Goal: Task Accomplishment & Management: Complete application form

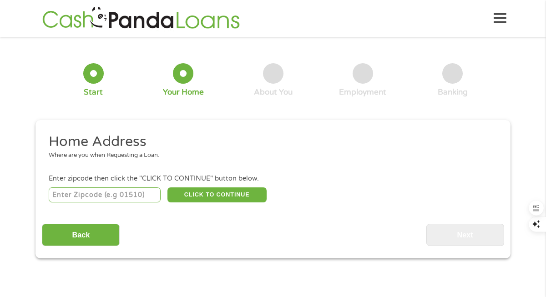
click at [113, 194] on input "number" at bounding box center [105, 194] width 112 height 15
click at [214, 194] on button "CLICK TO CONTINUE" at bounding box center [216, 194] width 99 height 15
click at [88, 196] on input "number" at bounding box center [105, 194] width 112 height 15
type input "89511"
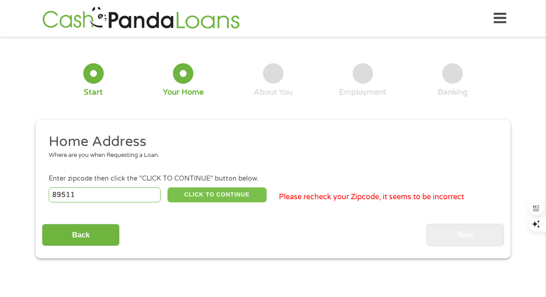
click at [204, 194] on button "CLICK TO CONTINUE" at bounding box center [216, 194] width 99 height 15
type input "89511"
type input "Reno"
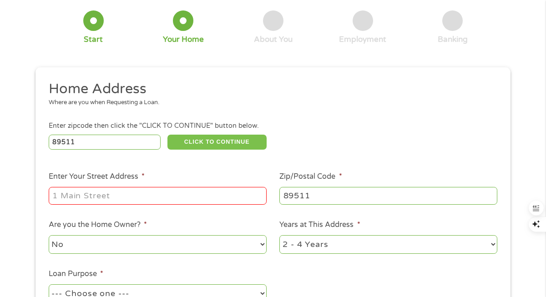
scroll to position [54, 0]
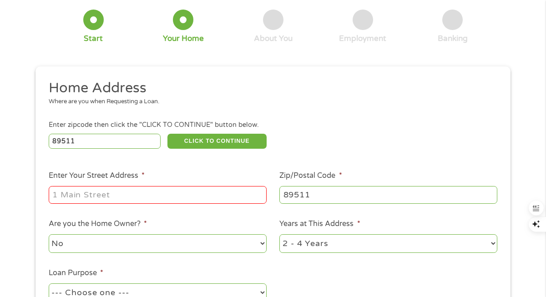
click at [139, 193] on input "Enter Your Street Address *" at bounding box center [158, 194] width 218 height 17
type input "[STREET_ADDRESS]"
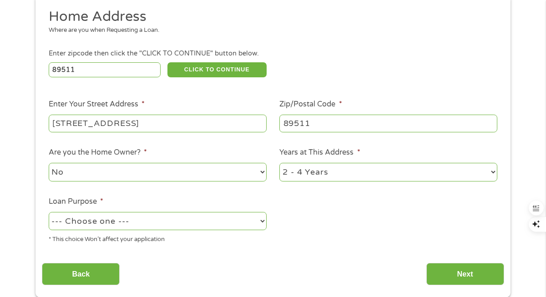
scroll to position [128, 0]
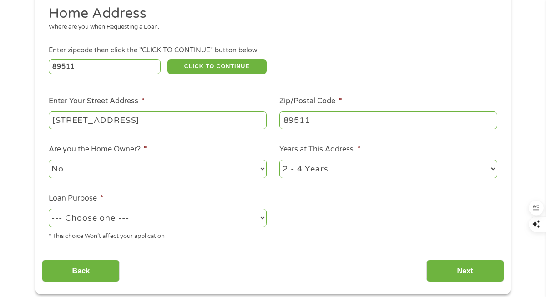
click at [264, 217] on select "--- Choose one --- Pay Bills Debt Consolidation Home Improvement Major Purchase…" at bounding box center [158, 218] width 218 height 19
select select "shorttermcash"
click at [492, 169] on select "1 Year or less 1 - 2 Years 2 - 4 Years Over 4 Years" at bounding box center [388, 169] width 218 height 19
select select "60months"
click at [472, 271] on input "Next" at bounding box center [465, 271] width 78 height 22
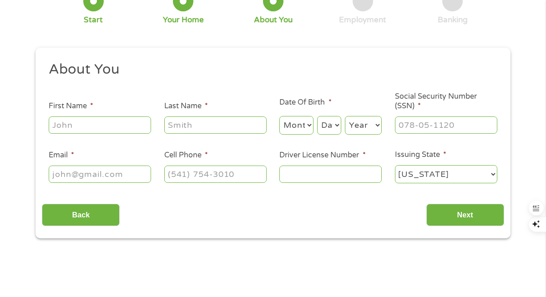
scroll to position [0, 0]
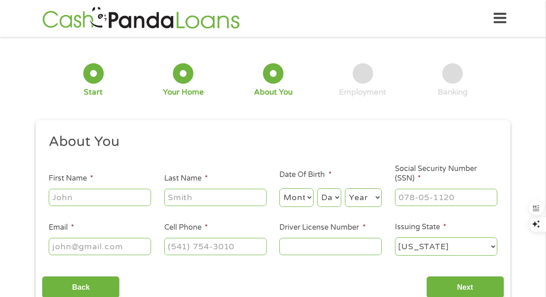
click at [116, 196] on input "First Name *" at bounding box center [100, 197] width 102 height 17
type input "[PERSON_NAME]"
type input "[EMAIL_ADDRESS][DOMAIN_NAME]"
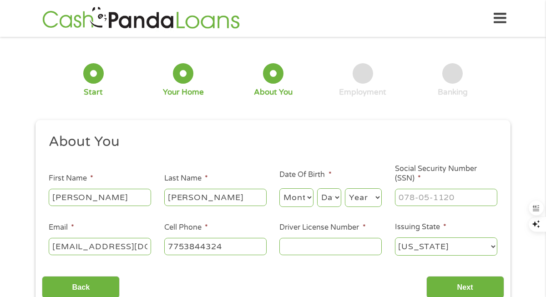
type input "[PHONE_NUMBER]"
click at [299, 250] on input "Driver License Number *" at bounding box center [330, 246] width 102 height 17
type input "3200343653"
click at [427, 203] on input "___-__-____" at bounding box center [446, 197] width 102 height 17
type input "530-40-9265"
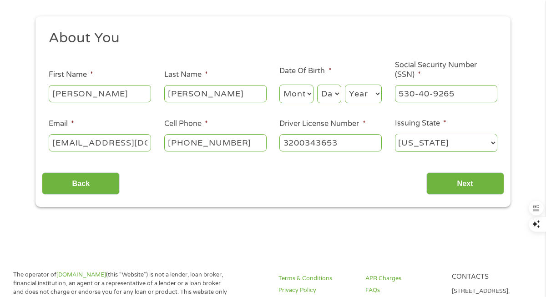
scroll to position [114, 0]
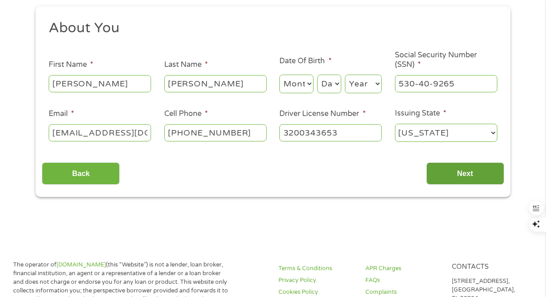
click at [471, 171] on input "Next" at bounding box center [465, 173] width 78 height 22
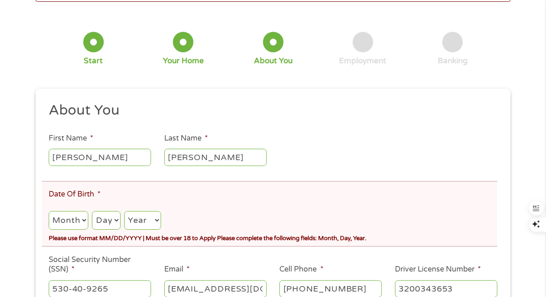
scroll to position [87, 0]
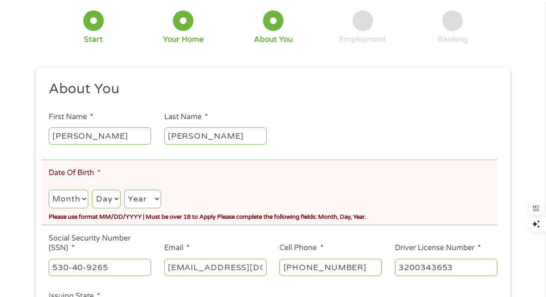
click at [83, 203] on select "Month 1 2 3 4 5 6 7 8 9 10 11 12" at bounding box center [69, 199] width 40 height 19
select select "8"
click at [118, 198] on select "Day 1 2 3 4 5 6 7 8 9 10 11 12 13 14 15 16 17 18 19 20 21 22 23 24 25 26 27 28 …" at bounding box center [106, 199] width 28 height 19
select select "12"
click at [159, 199] on select "Year [DATE] 2006 2005 2004 2003 2002 2001 2000 1999 1998 1997 1996 1995 1994 19…" at bounding box center [142, 199] width 37 height 19
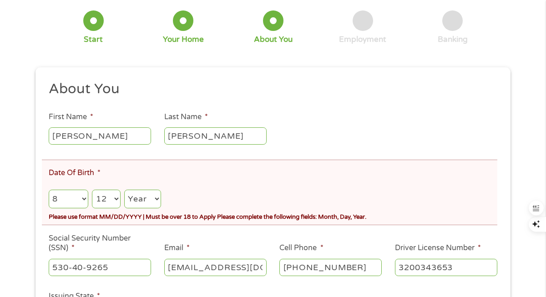
select select "1964"
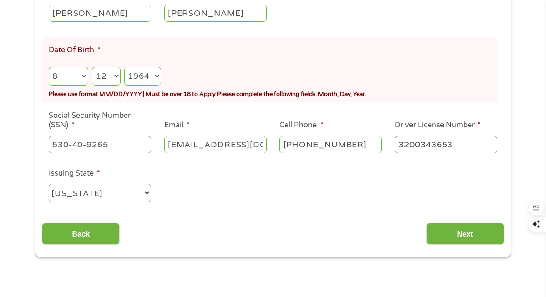
scroll to position [218, 0]
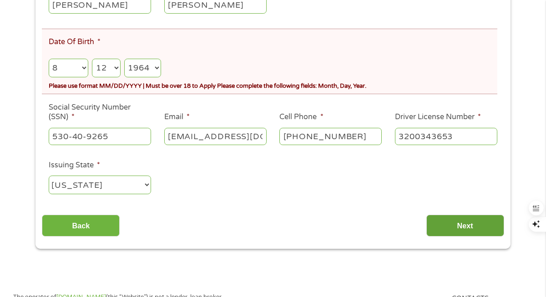
click at [462, 225] on input "Next" at bounding box center [465, 226] width 78 height 22
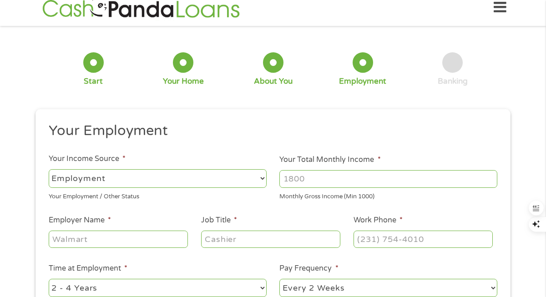
scroll to position [0, 0]
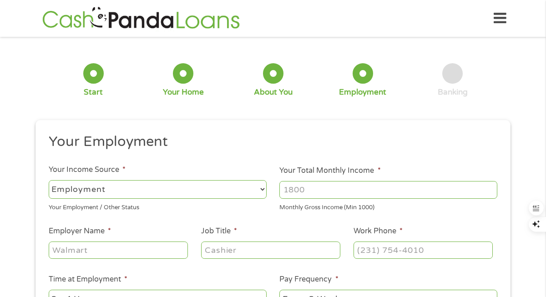
click at [261, 190] on select "--- Choose one --- Employment [DEMOGRAPHIC_DATA] Benefits" at bounding box center [158, 189] width 218 height 19
select select "benefits"
type input "Other"
type input "[PHONE_NUMBER]"
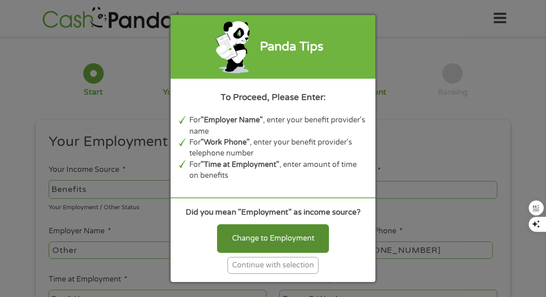
click at [283, 236] on div "Change to Employment" at bounding box center [273, 238] width 112 height 28
select select "fullTime"
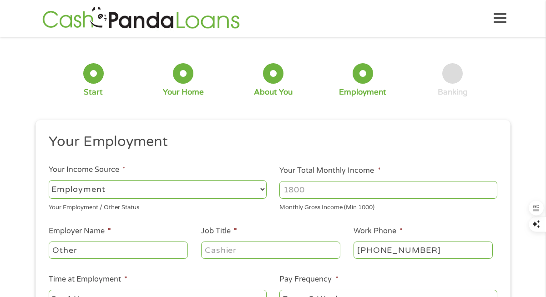
click at [311, 191] on input "Your Total Monthly Income *" at bounding box center [388, 189] width 218 height 17
type input "2788"
click at [118, 246] on input "Other" at bounding box center [118, 249] width 139 height 17
type input "O"
type input "C"
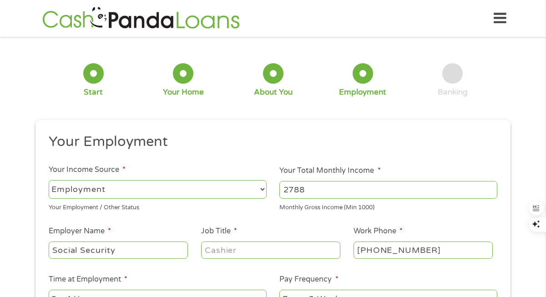
type input "Social Security"
click at [206, 249] on input "Job Title *" at bounding box center [270, 249] width 139 height 17
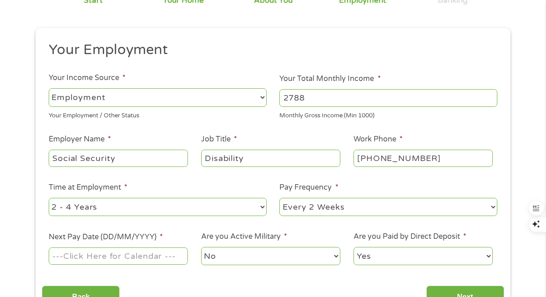
scroll to position [93, 0]
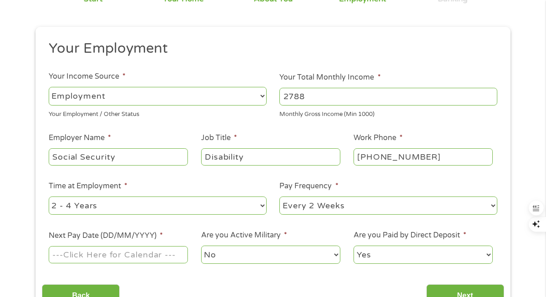
type input "Disability"
click at [261, 206] on select "--- Choose one --- 1 Year or less 1 - 2 Years 2 - 4 Years Over 4 Years" at bounding box center [158, 205] width 218 height 19
select select "60months"
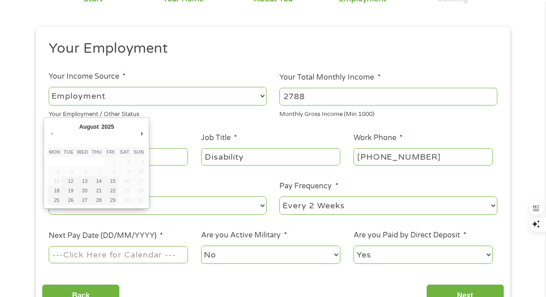
click at [184, 253] on input "Next Pay Date (DD/MM/YYYY) *" at bounding box center [118, 254] width 139 height 17
type input "[DATE]"
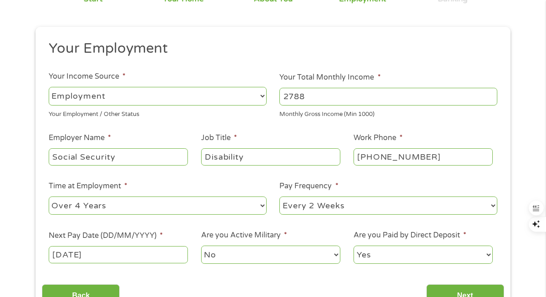
click at [492, 203] on select "--- Choose one --- Every 2 Weeks Every Week Monthly Semi-Monthly" at bounding box center [388, 205] width 218 height 19
select select "monthly"
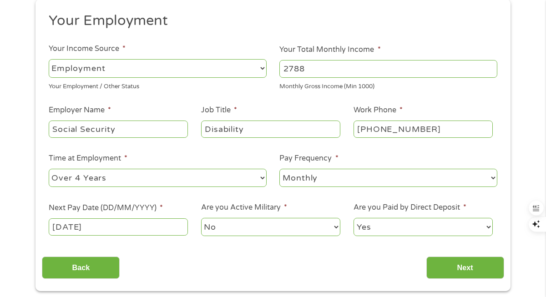
scroll to position [125, 0]
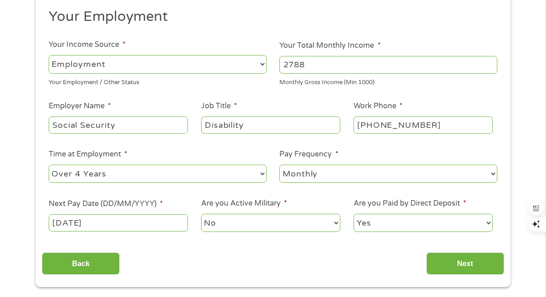
click at [493, 175] on select "--- Choose one --- Every 2 Weeks Every Week Monthly Semi-Monthly" at bounding box center [388, 174] width 218 height 19
click at [474, 266] on input "Next" at bounding box center [465, 263] width 78 height 22
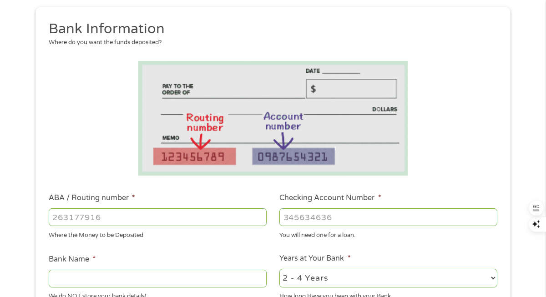
scroll to position [129, 0]
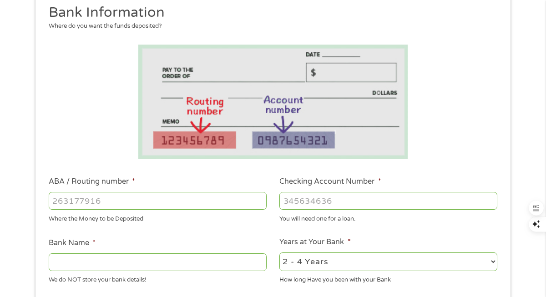
click at [100, 202] on input "ABA / Routing number *" at bounding box center [158, 200] width 218 height 17
type input "1210201814"
click at [291, 198] on input "Checking Account Number *" at bounding box center [388, 200] width 218 height 17
type input "3300002260276"
click at [131, 261] on input "Bank Name *" at bounding box center [158, 261] width 218 height 17
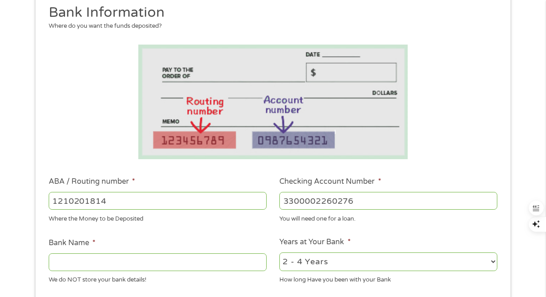
type input "h"
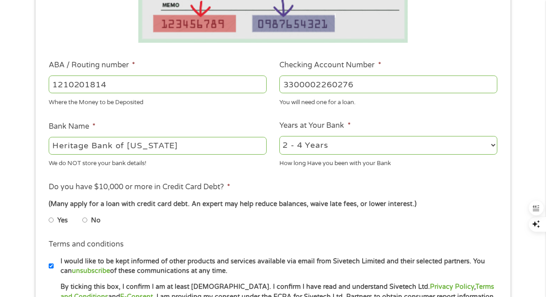
scroll to position [246, 0]
type input "Heritage Bank of [US_STATE]"
click at [84, 217] on input "No" at bounding box center [84, 219] width 5 height 15
radio input "true"
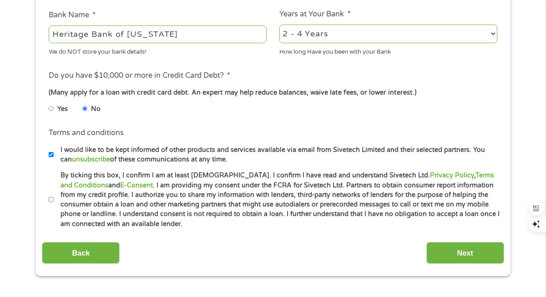
scroll to position [359, 0]
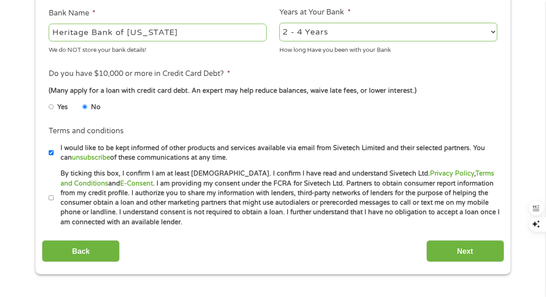
click at [51, 198] on input "By ticking this box, I confirm I am at least [DEMOGRAPHIC_DATA]. I confirm I ha…" at bounding box center [51, 198] width 5 height 15
checkbox input "true"
click at [472, 246] on input "Next" at bounding box center [465, 251] width 78 height 22
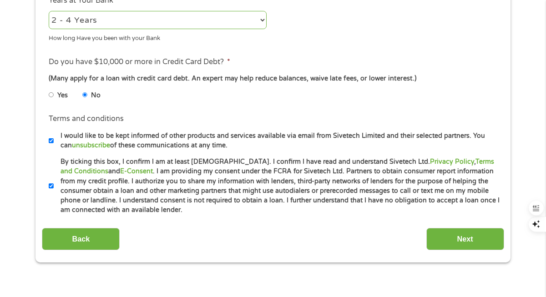
scroll to position [488, 0]
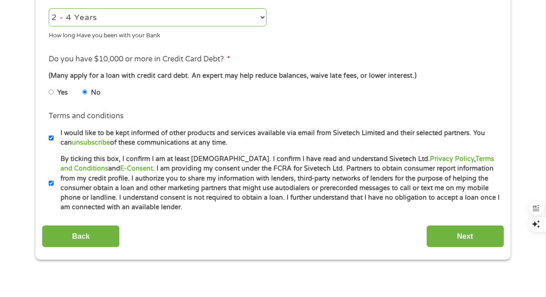
click at [261, 19] on select "2 - 4 Years 6 - 12 Months 1 - 2 Years Over 4 Years" at bounding box center [158, 17] width 218 height 19
select select "24months"
click at [451, 240] on input "Next" at bounding box center [465, 236] width 78 height 22
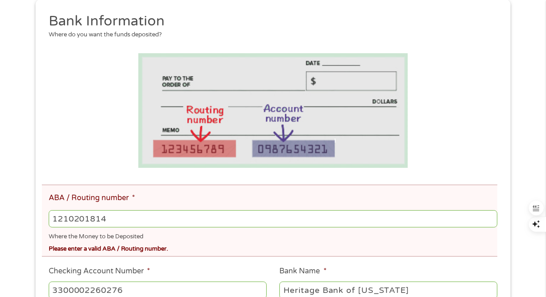
scroll to position [160, 0]
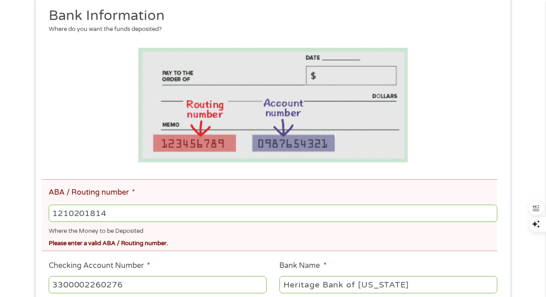
click at [122, 214] on input "1210201814" at bounding box center [273, 213] width 448 height 17
type input "1"
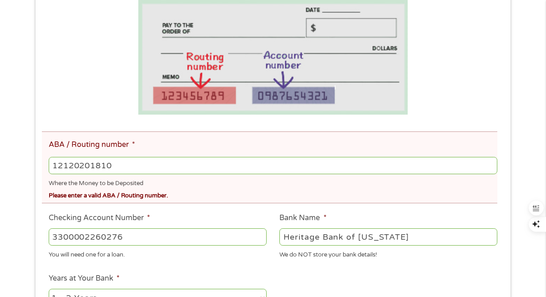
scroll to position [246, 0]
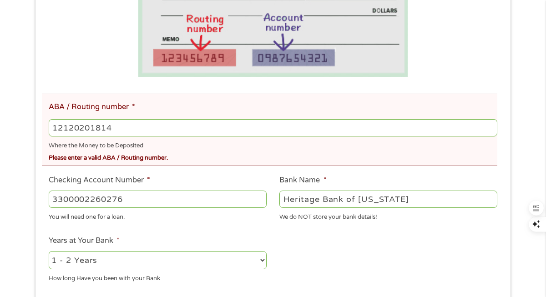
type input "12120201814"
click at [136, 199] on input "3300002260276" at bounding box center [158, 199] width 218 height 17
type input "3300002260276"
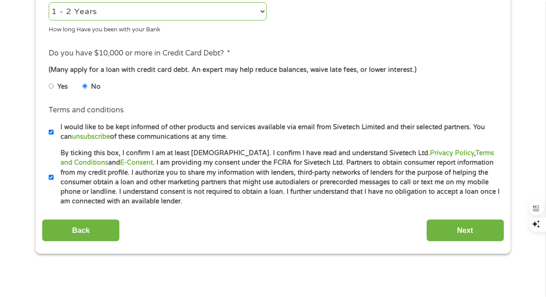
scroll to position [496, 0]
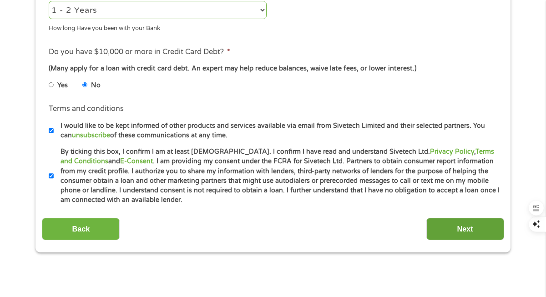
click at [465, 229] on input "Next" at bounding box center [465, 229] width 78 height 22
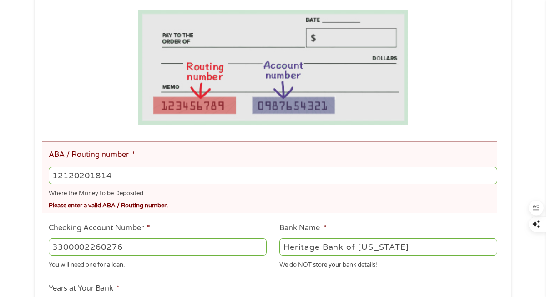
scroll to position [199, 0]
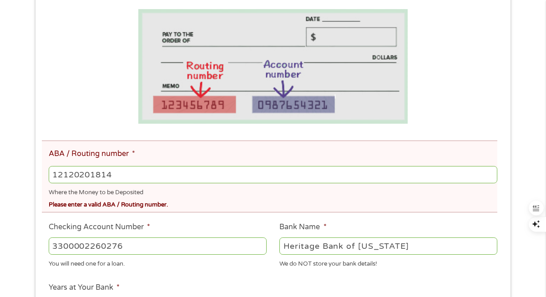
click at [414, 241] on input "Heritage Bank of [US_STATE]" at bounding box center [388, 245] width 218 height 17
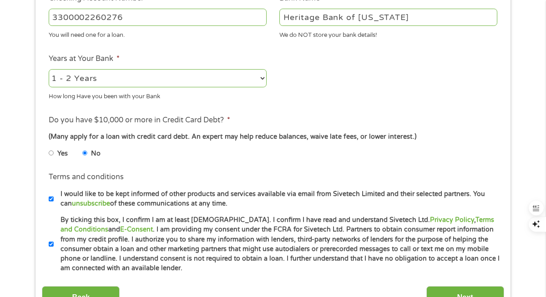
scroll to position [440, 0]
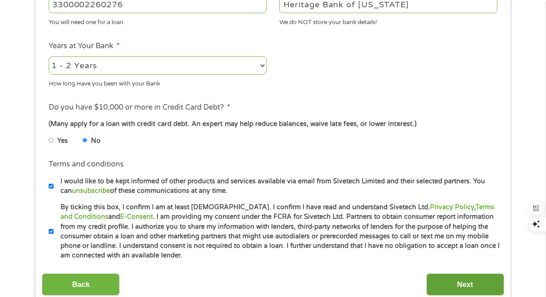
click at [485, 284] on input "Next" at bounding box center [465, 284] width 78 height 22
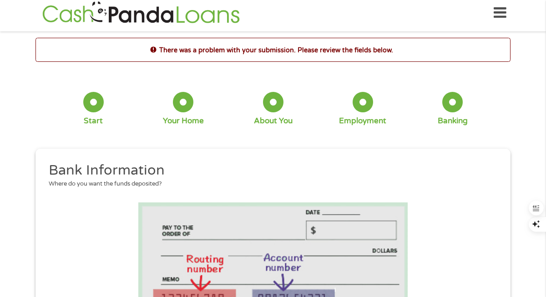
scroll to position [0, 0]
